Goal: Check status: Check status

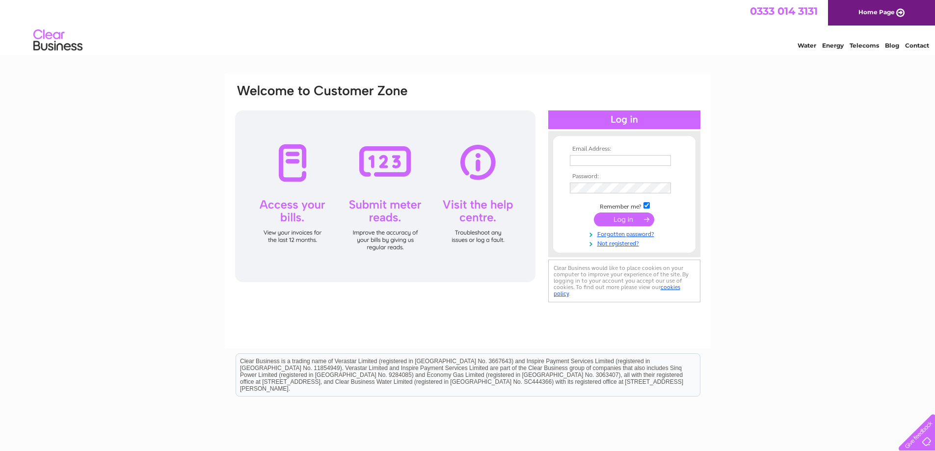
type input "csssupplies@gmail.com"
click at [628, 222] on input "submit" at bounding box center [624, 220] width 60 height 14
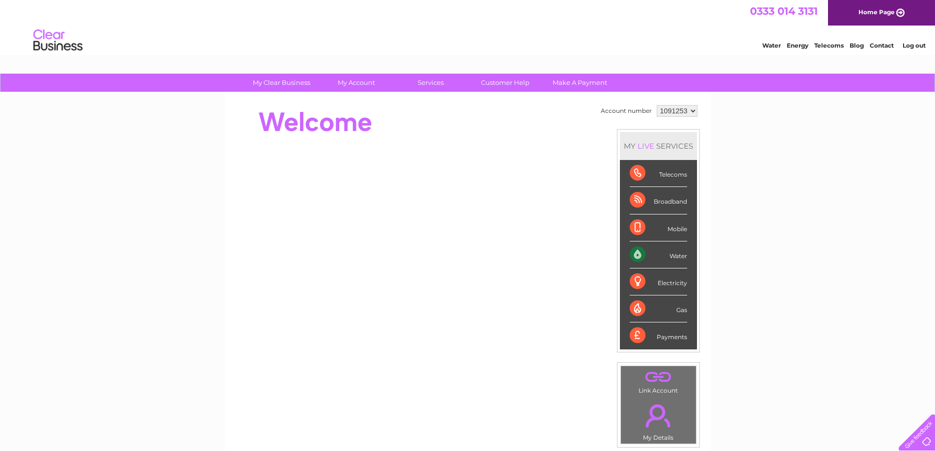
click at [638, 253] on div "Water" at bounding box center [658, 255] width 57 height 27
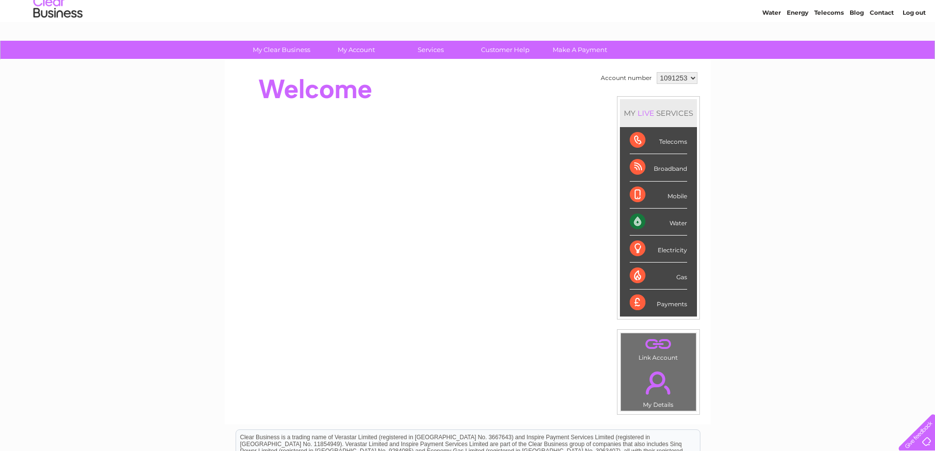
scroll to position [49, 0]
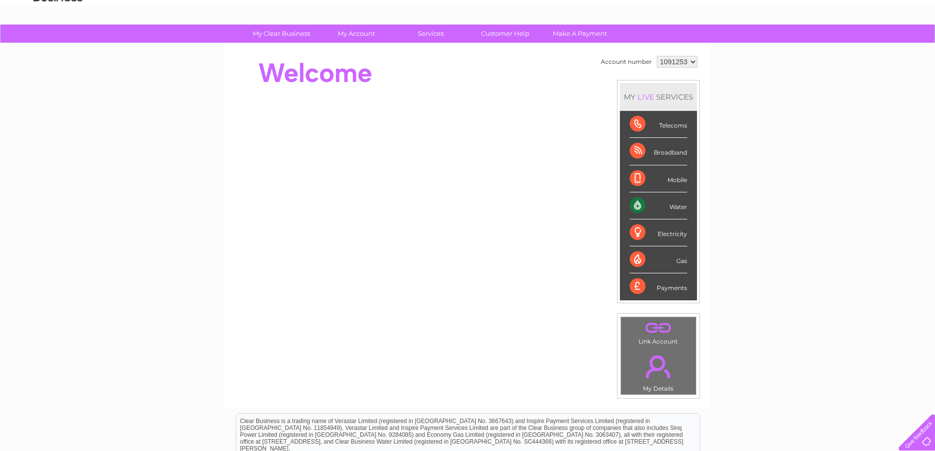
click at [672, 209] on div "Water" at bounding box center [658, 205] width 57 height 27
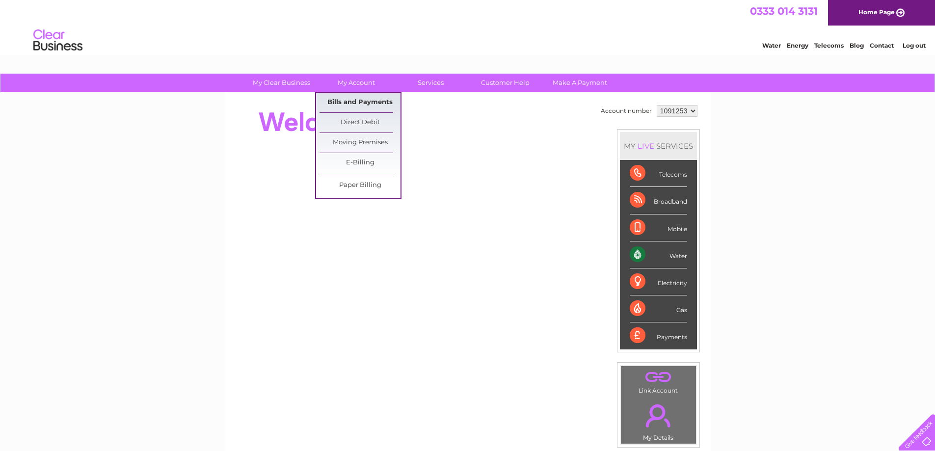
click at [361, 102] on link "Bills and Payments" at bounding box center [360, 103] width 81 height 20
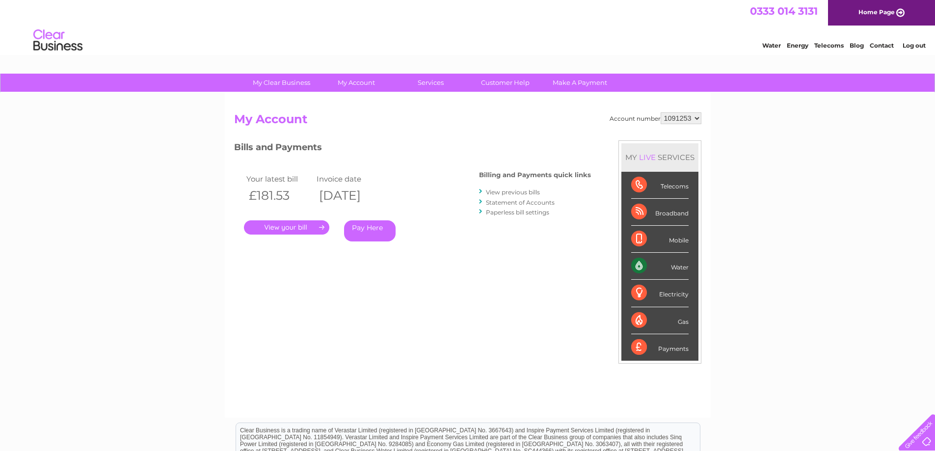
click at [302, 229] on link "." at bounding box center [286, 227] width 85 height 14
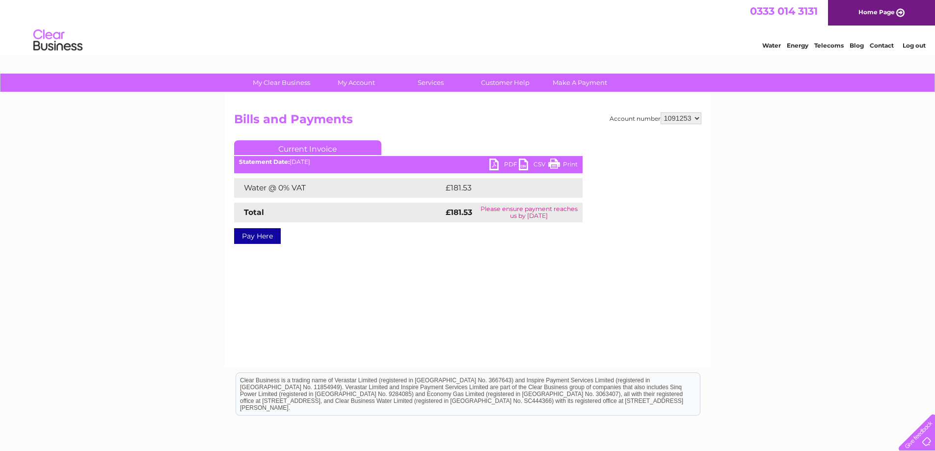
click at [552, 160] on link "Print" at bounding box center [562, 166] width 29 height 14
click at [497, 163] on link "PDF" at bounding box center [503, 166] width 29 height 14
